Goal: Information Seeking & Learning: Learn about a topic

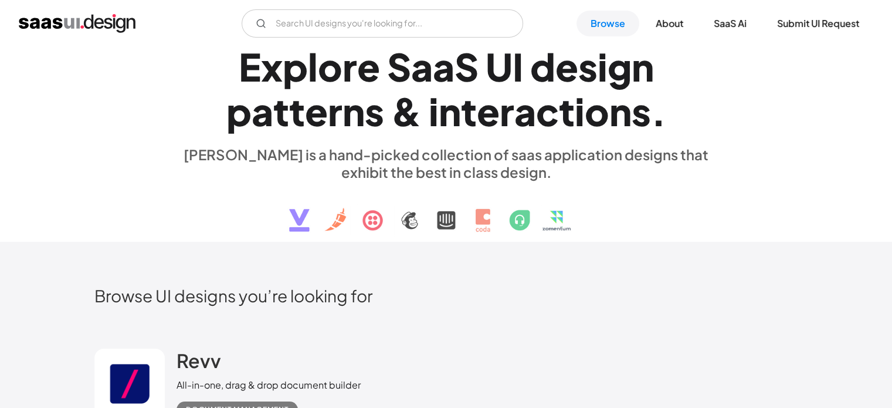
scroll to position [235, 0]
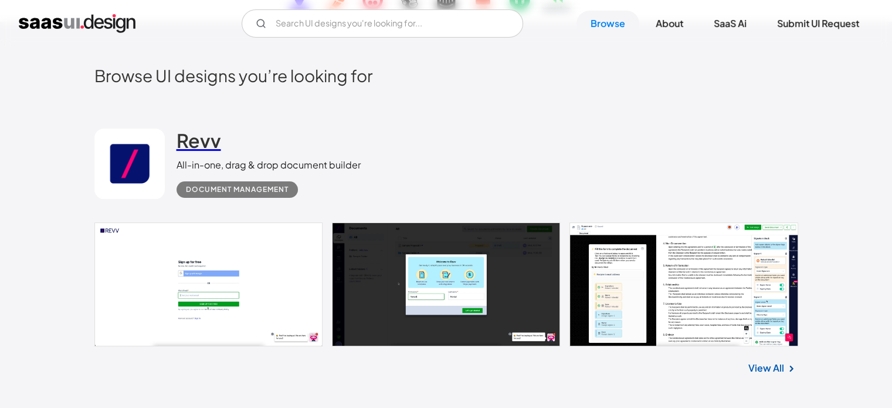
click at [214, 140] on h2 "Revv" at bounding box center [199, 139] width 45 height 23
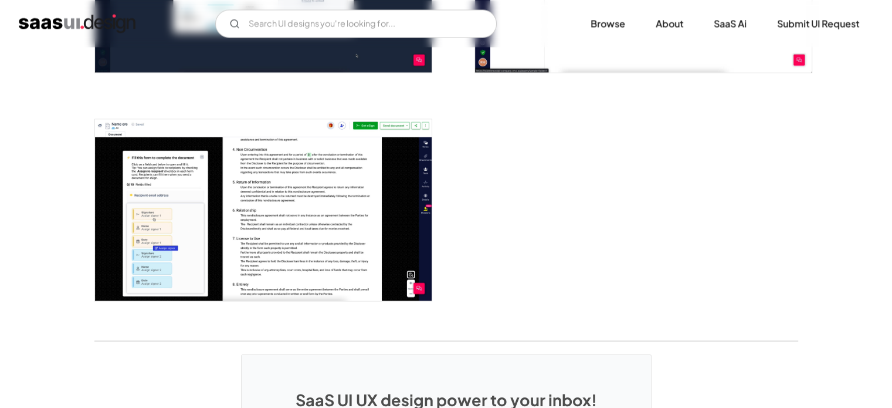
scroll to position [1877, 0]
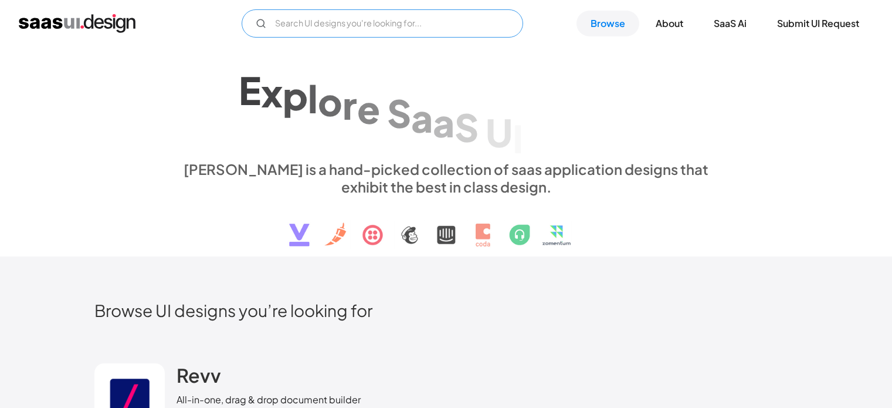
click at [325, 29] on input "Email Form" at bounding box center [383, 23] width 282 height 28
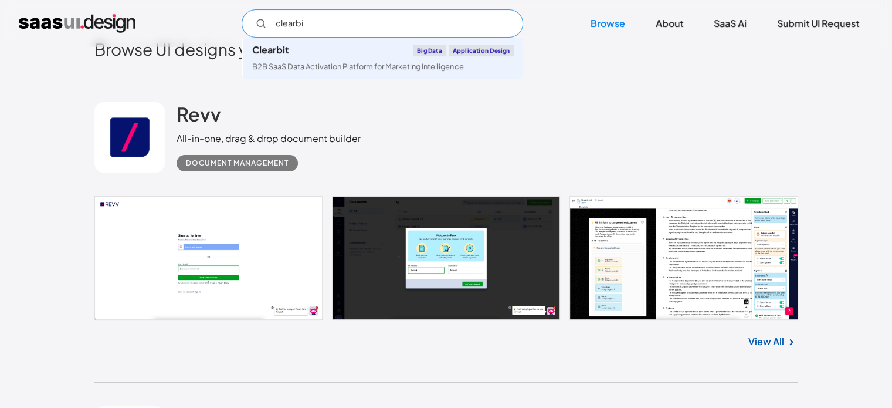
type input "clearbit"
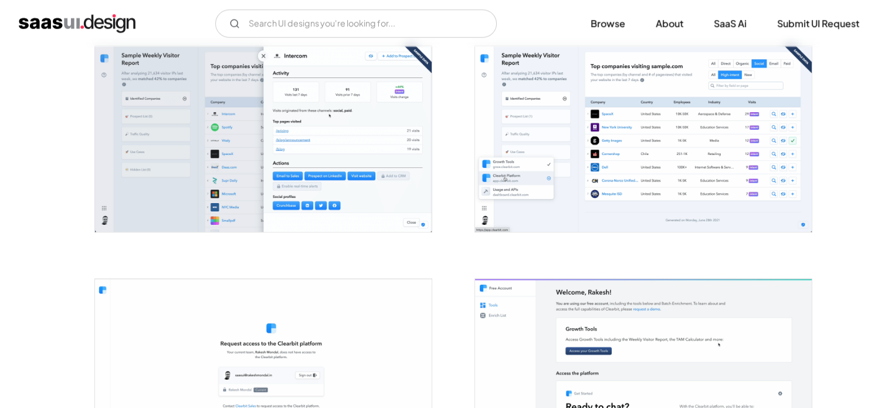
scroll to position [938, 0]
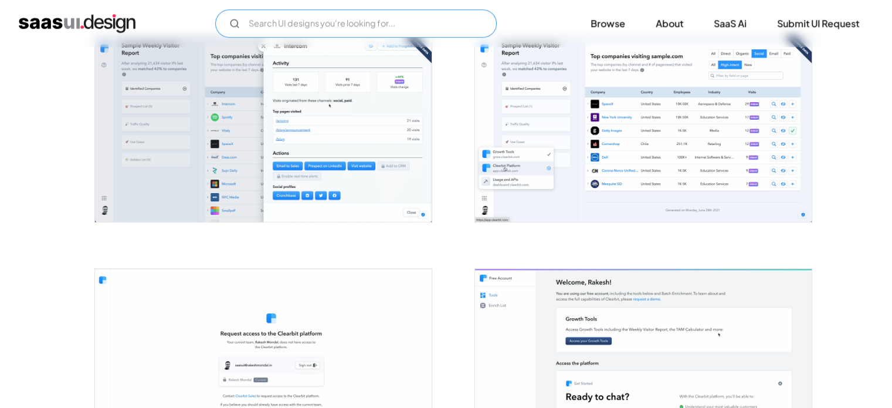
click at [279, 20] on input "Email Form" at bounding box center [356, 23] width 282 height 28
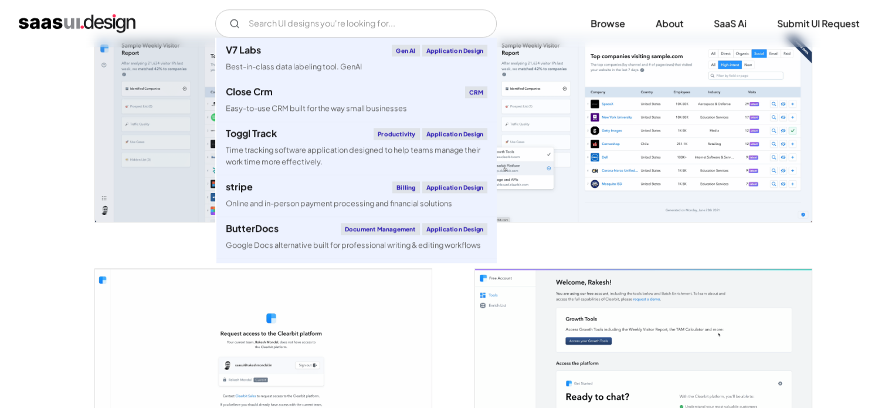
click at [66, 31] on img "home" at bounding box center [77, 23] width 117 height 19
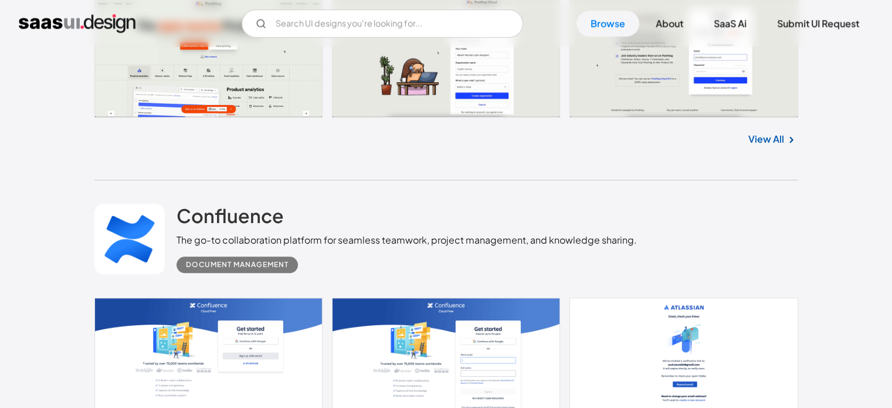
scroll to position [1525, 0]
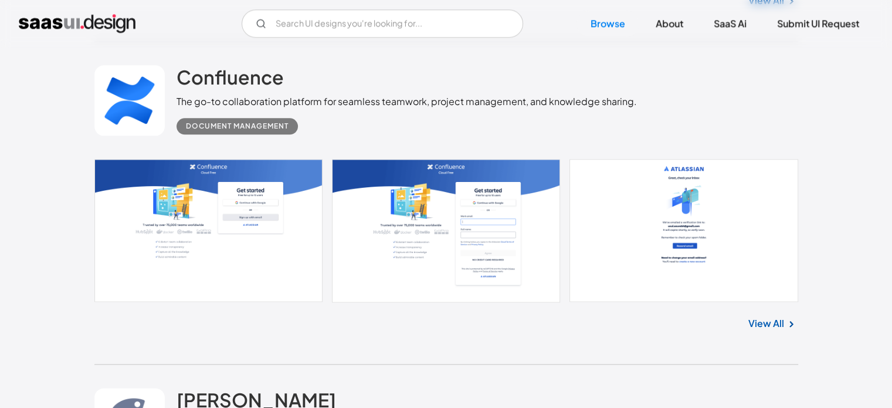
click at [422, 226] on link at bounding box center [446, 230] width 704 height 143
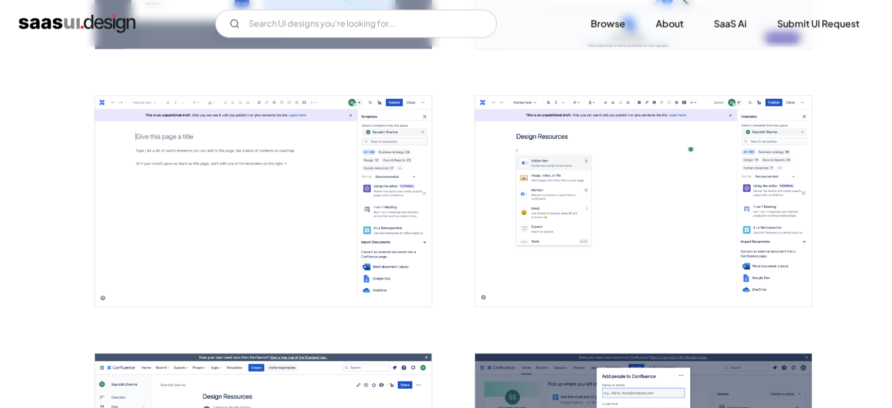
scroll to position [1466, 0]
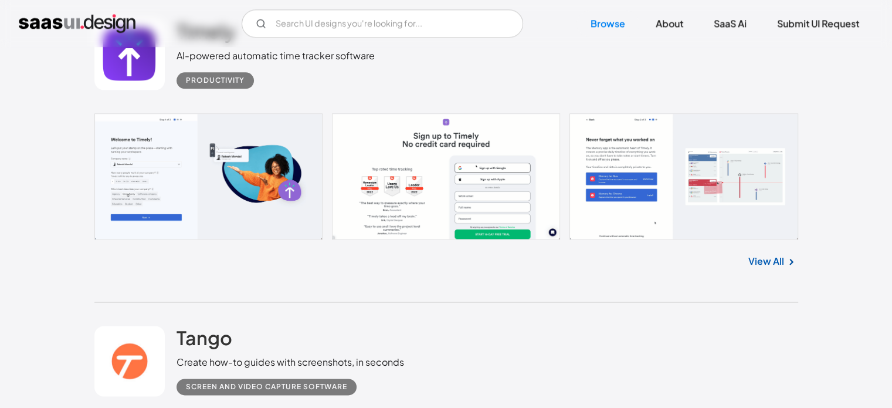
scroll to position [5800, 0]
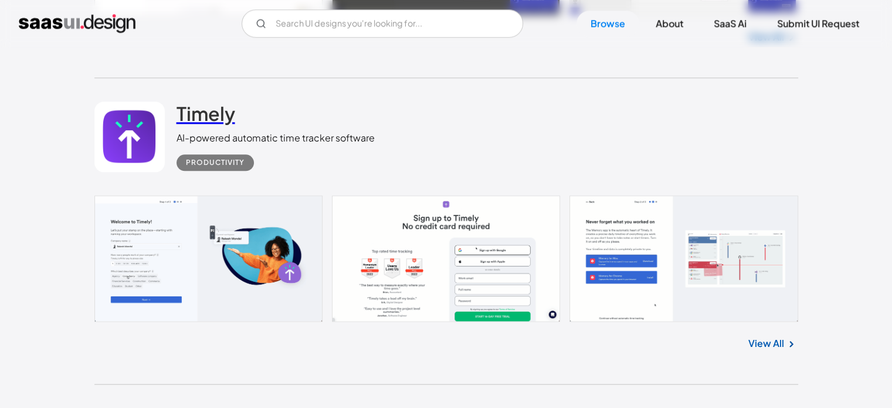
click at [208, 101] on h2 "Timely" at bounding box center [206, 112] width 59 height 23
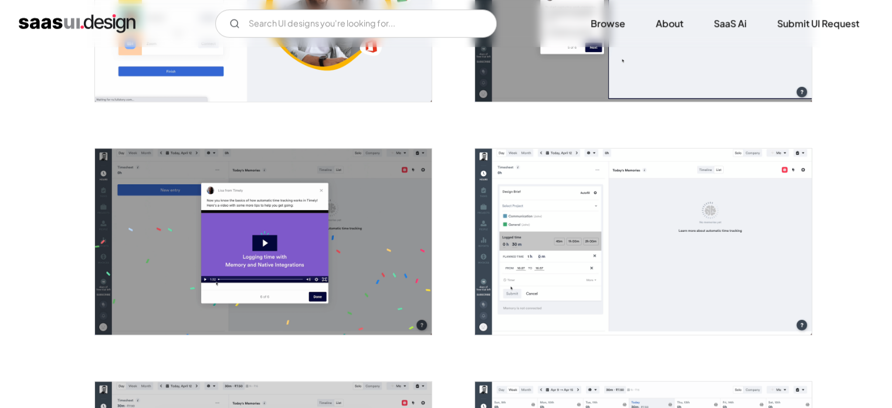
scroll to position [938, 0]
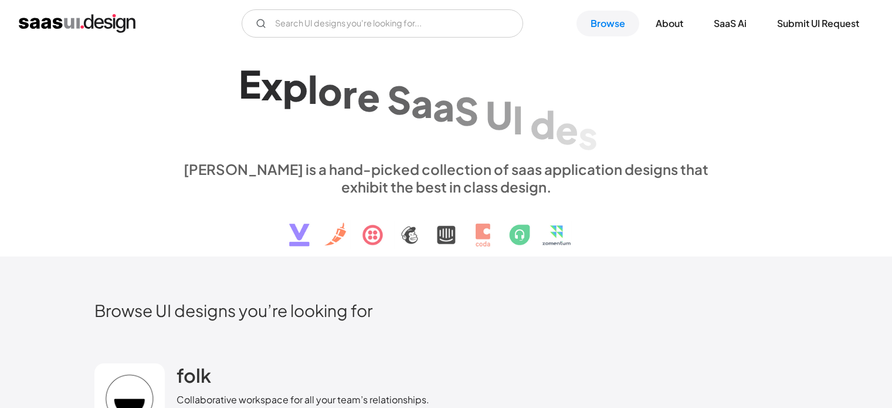
scroll to position [5399, 0]
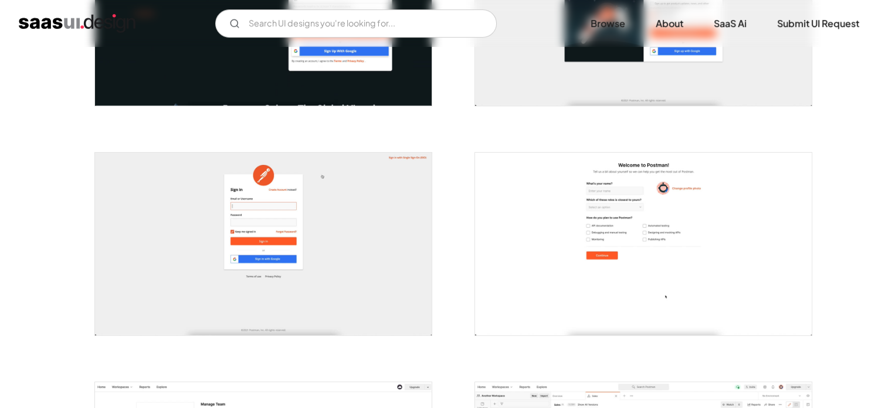
scroll to position [645, 0]
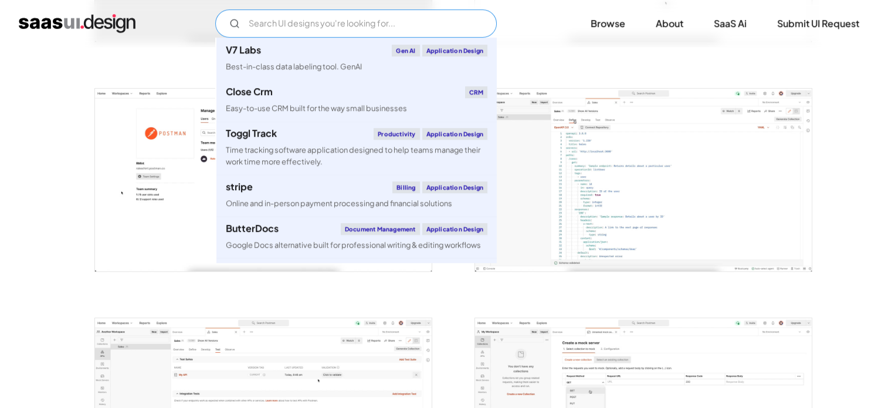
click at [294, 28] on input "Email Form" at bounding box center [356, 23] width 282 height 28
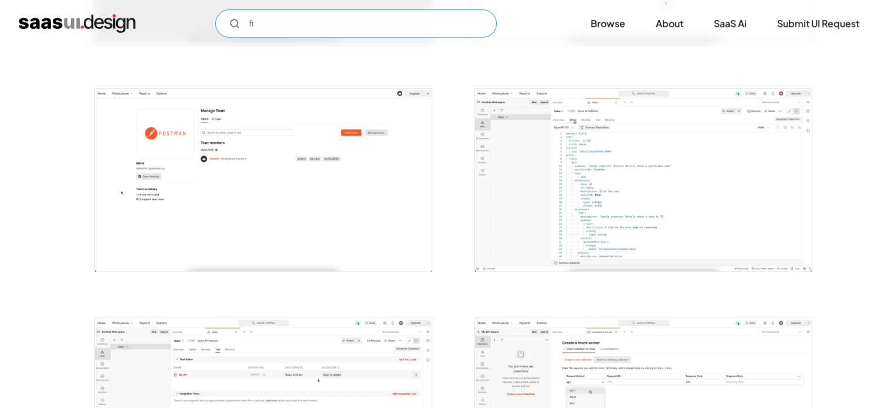
type input "f"
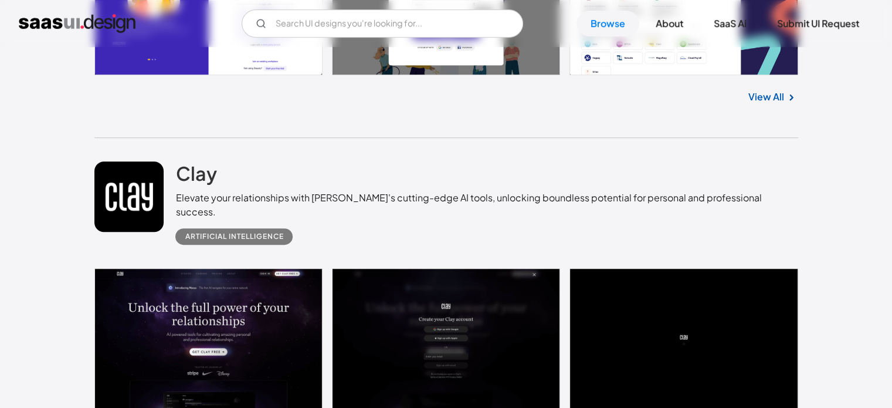
scroll to position [5154, 0]
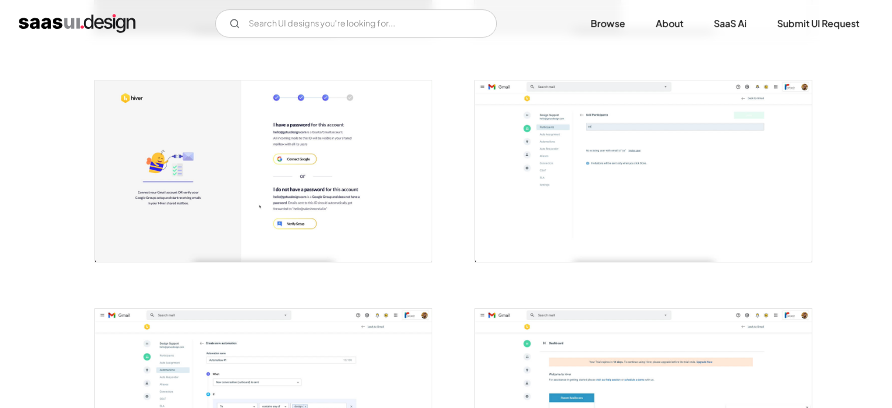
scroll to position [414, 0]
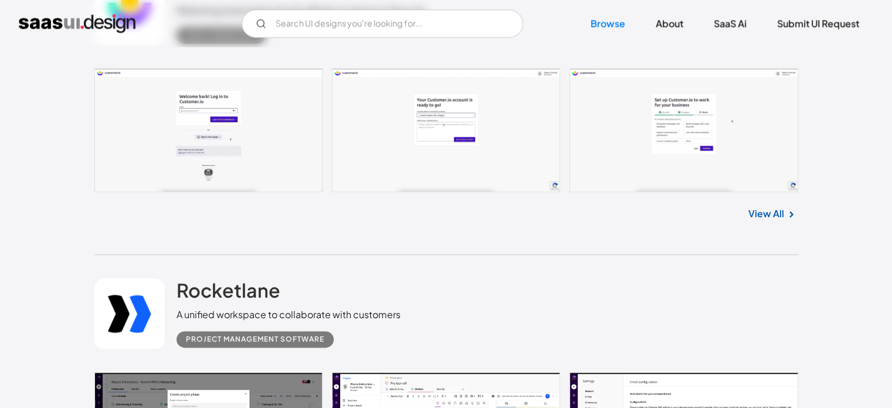
scroll to position [6248, 0]
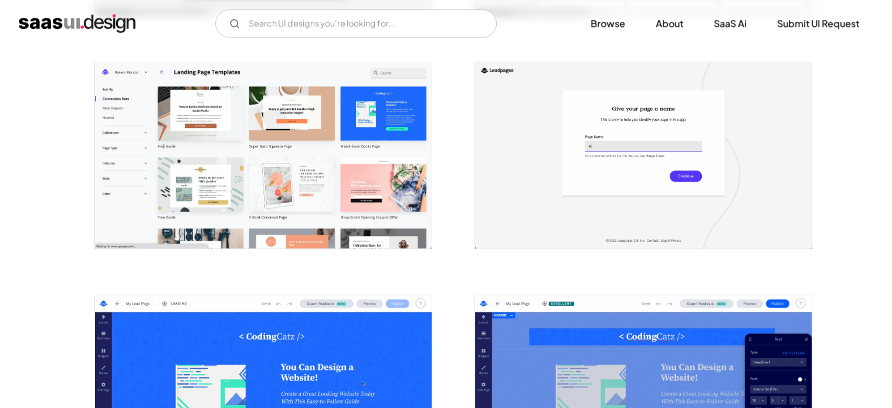
scroll to position [912, 0]
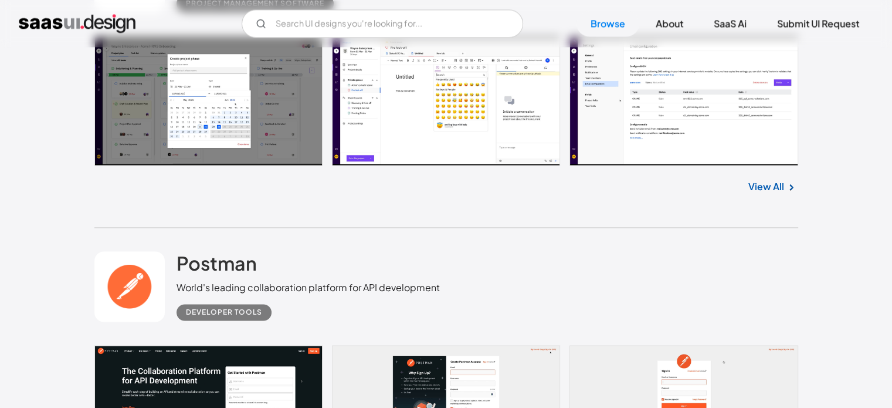
scroll to position [6318, 0]
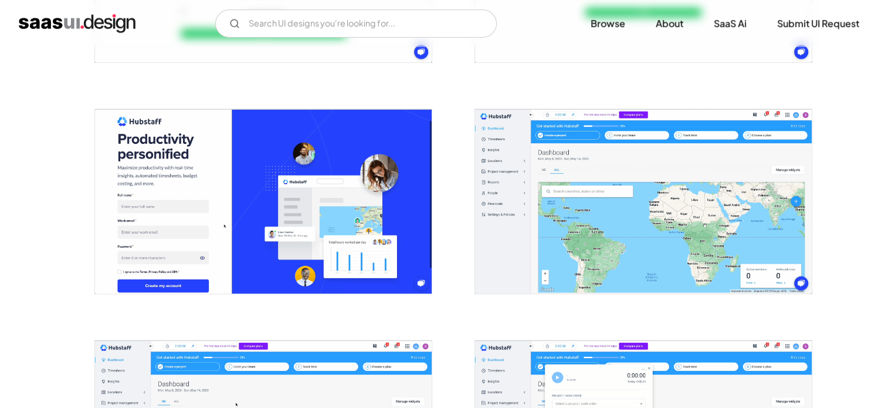
scroll to position [630, 0]
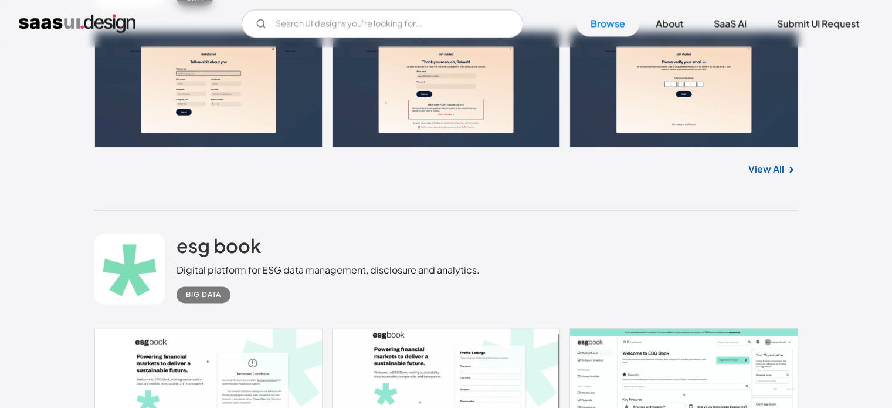
scroll to position [10881, 0]
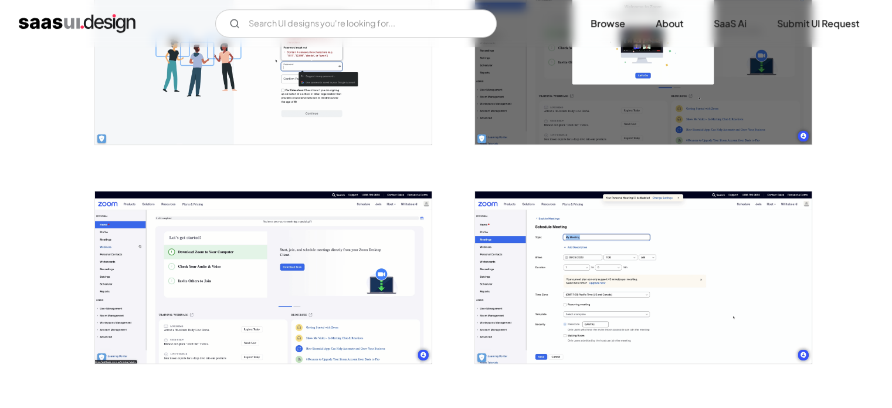
scroll to position [821, 0]
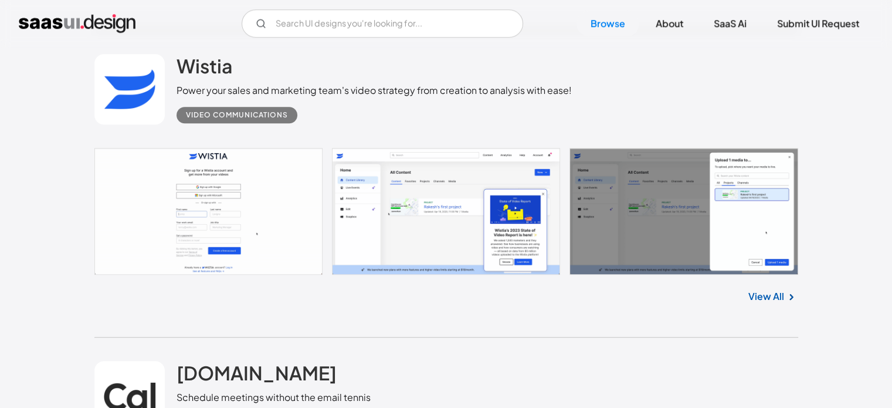
scroll to position [14035, 0]
